Goal: Transaction & Acquisition: Download file/media

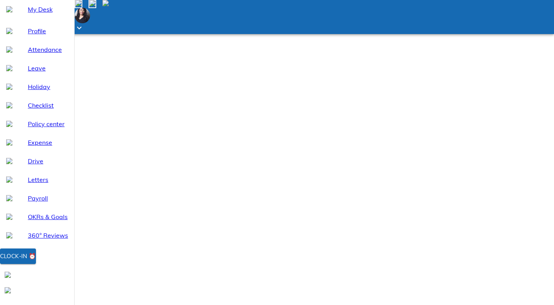
click at [28, 203] on span "Payroll" at bounding box center [48, 197] width 40 height 9
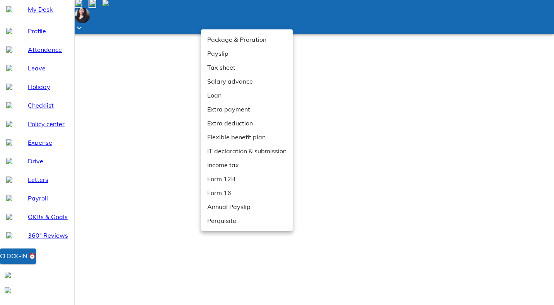
click at [217, 53] on li "Payslip" at bounding box center [247, 53] width 92 height 14
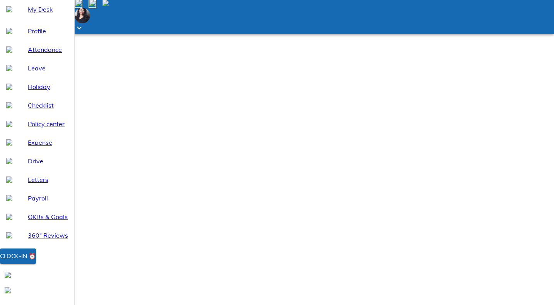
click at [29, 36] on span "Profile" at bounding box center [48, 30] width 40 height 9
